Goal: Check status

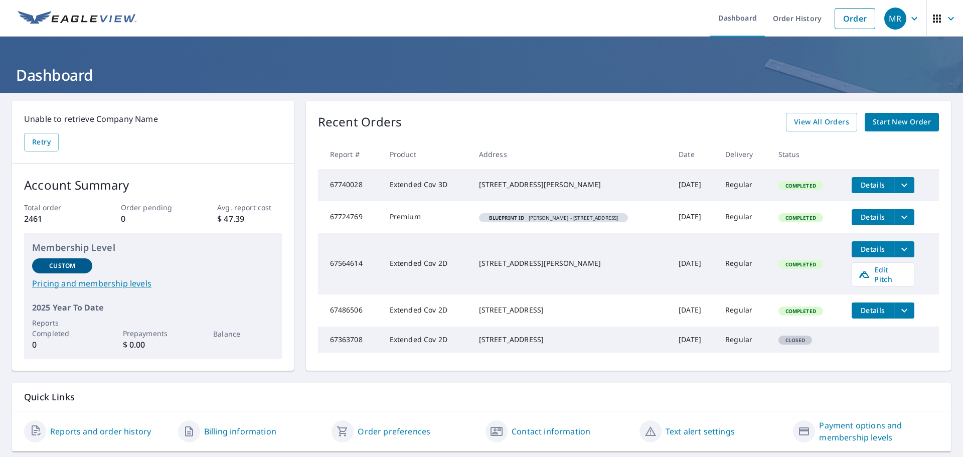
click at [874, 188] on span "Details" at bounding box center [873, 185] width 30 height 10
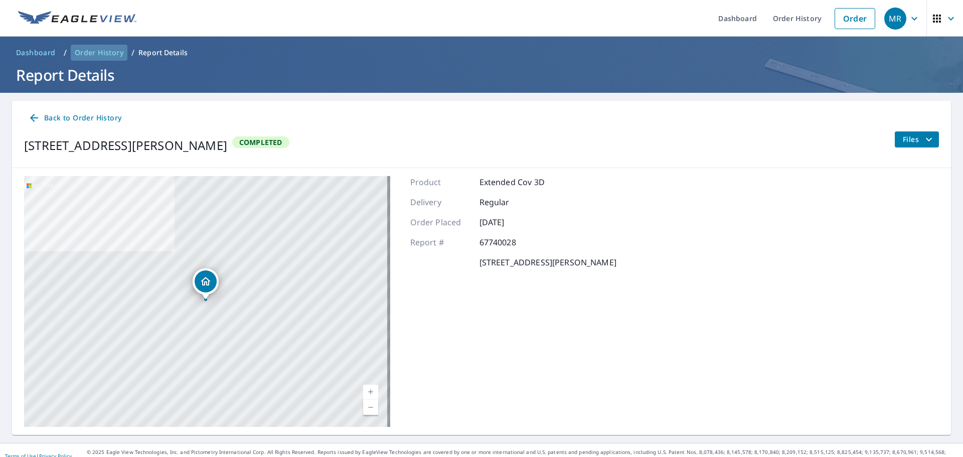
click at [98, 53] on span "Order History" at bounding box center [99, 53] width 49 height 10
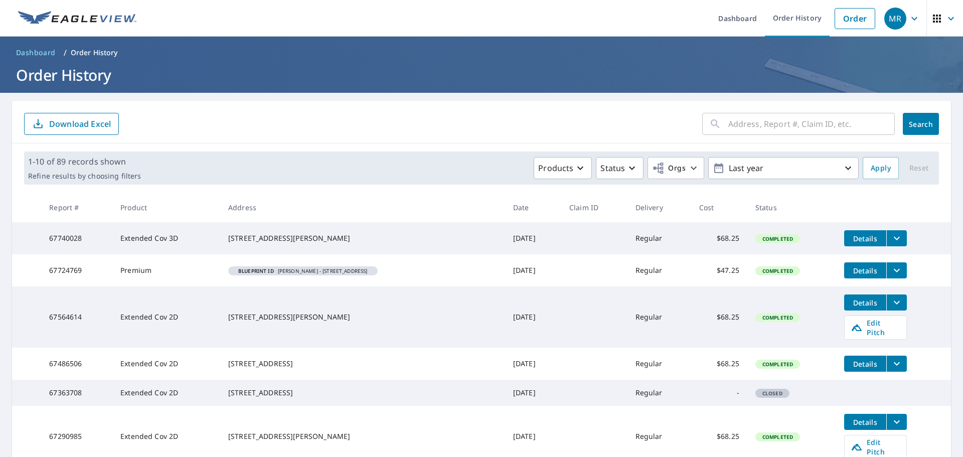
click at [866, 275] on span "Details" at bounding box center [865, 271] width 30 height 10
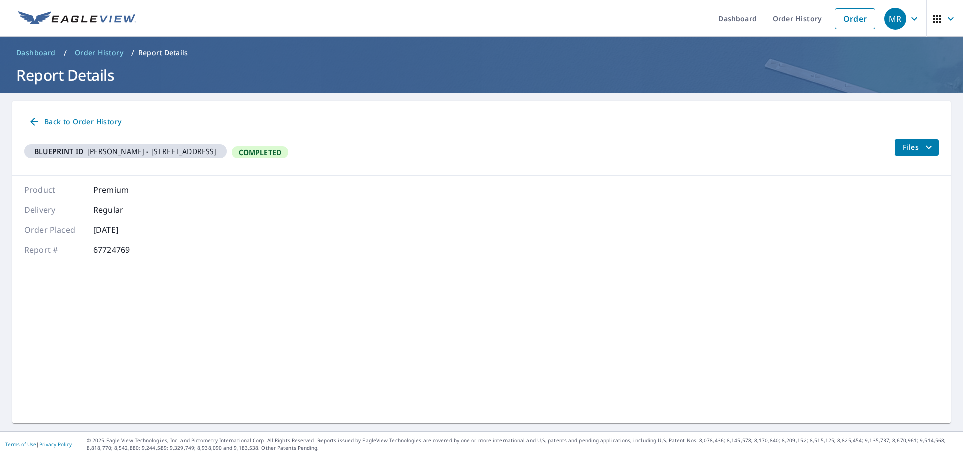
drag, startPoint x: 499, startPoint y: 219, endPoint x: 546, endPoint y: 113, distance: 115.9
click at [32, 121] on icon at bounding box center [34, 122] width 8 height 8
